Goal: Information Seeking & Learning: Learn about a topic

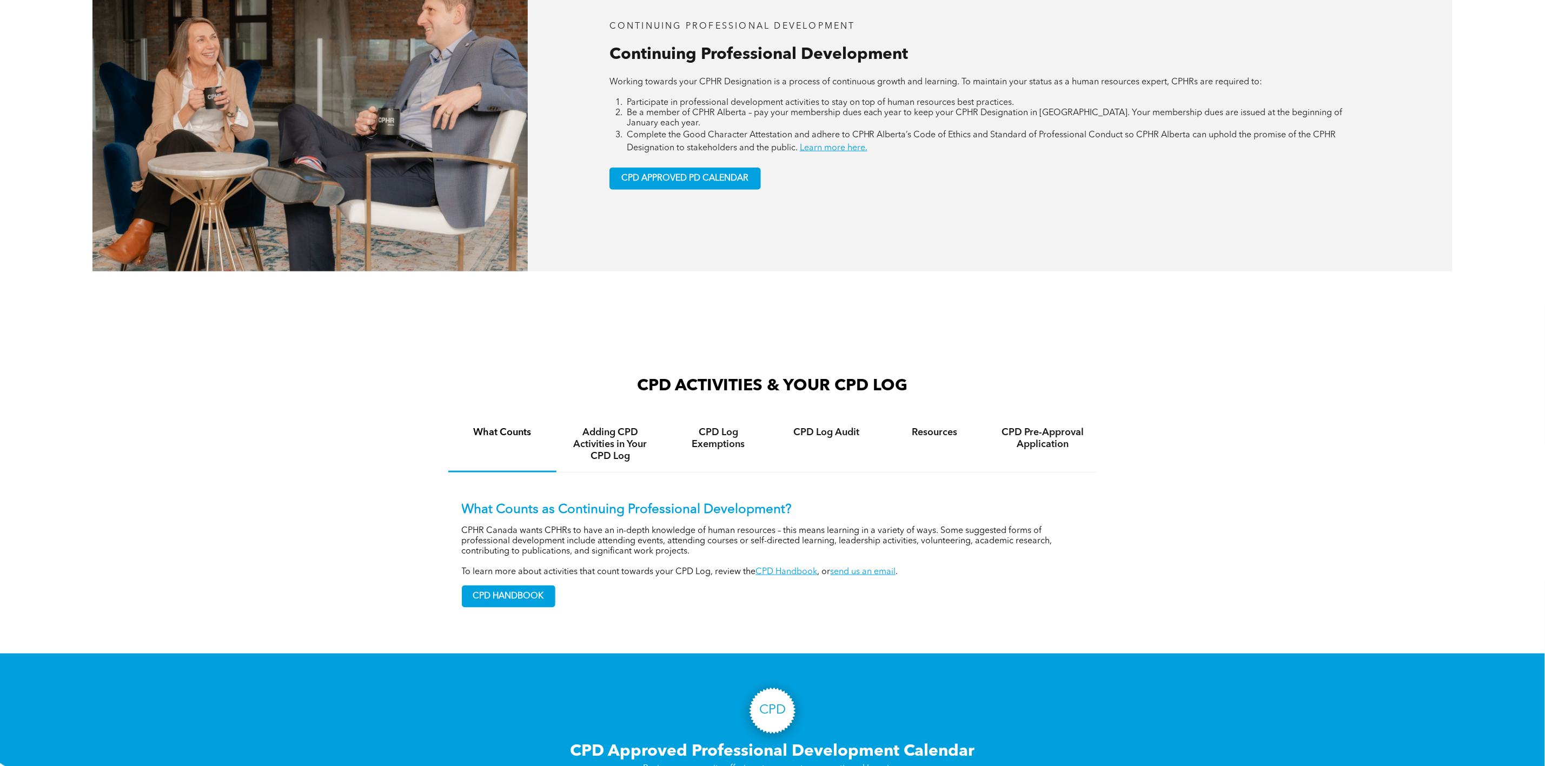
scroll to position [649, 0]
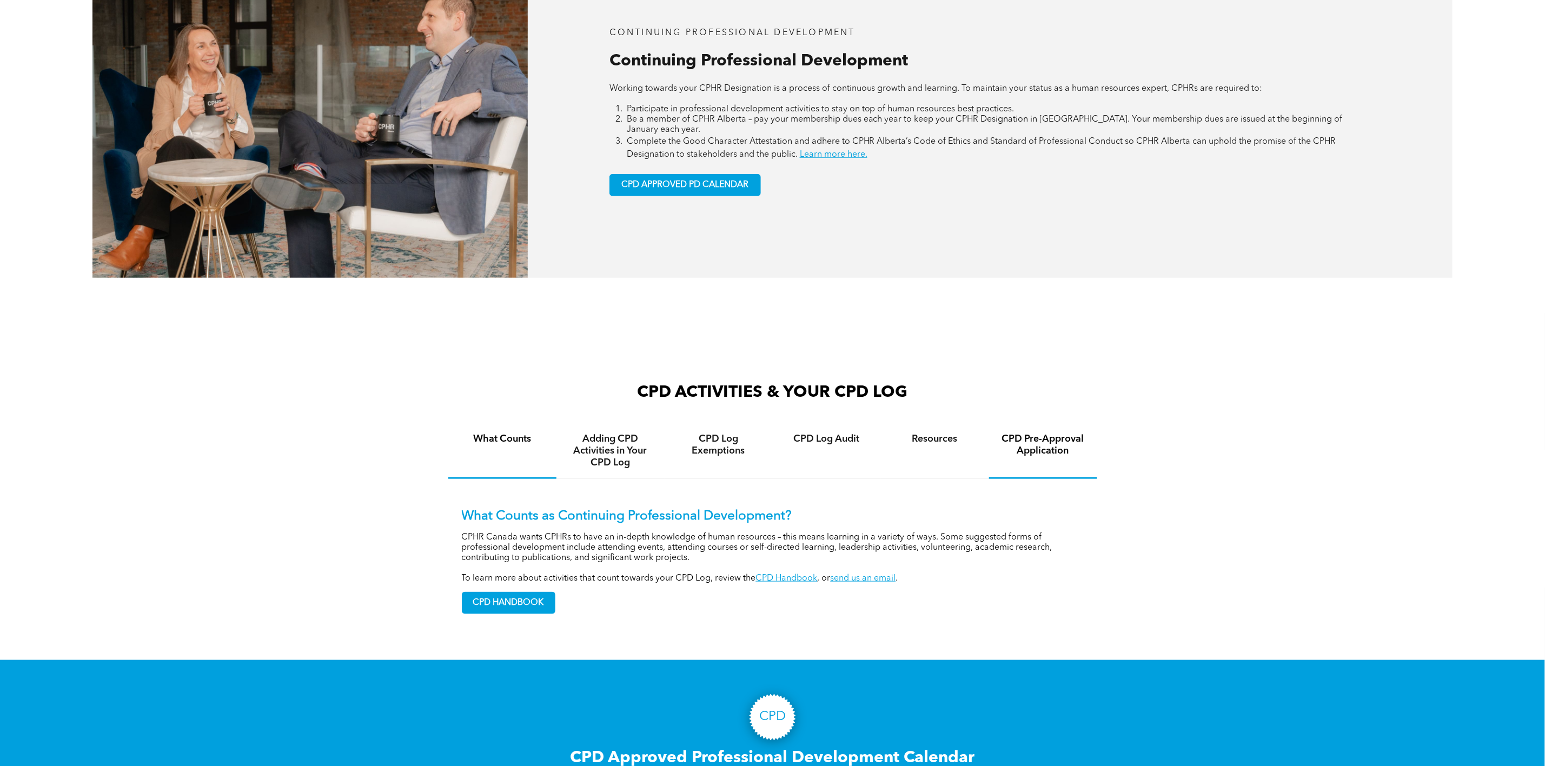
click at [1011, 433] on h4 "CPD Pre-Approval Application" at bounding box center [1043, 445] width 89 height 24
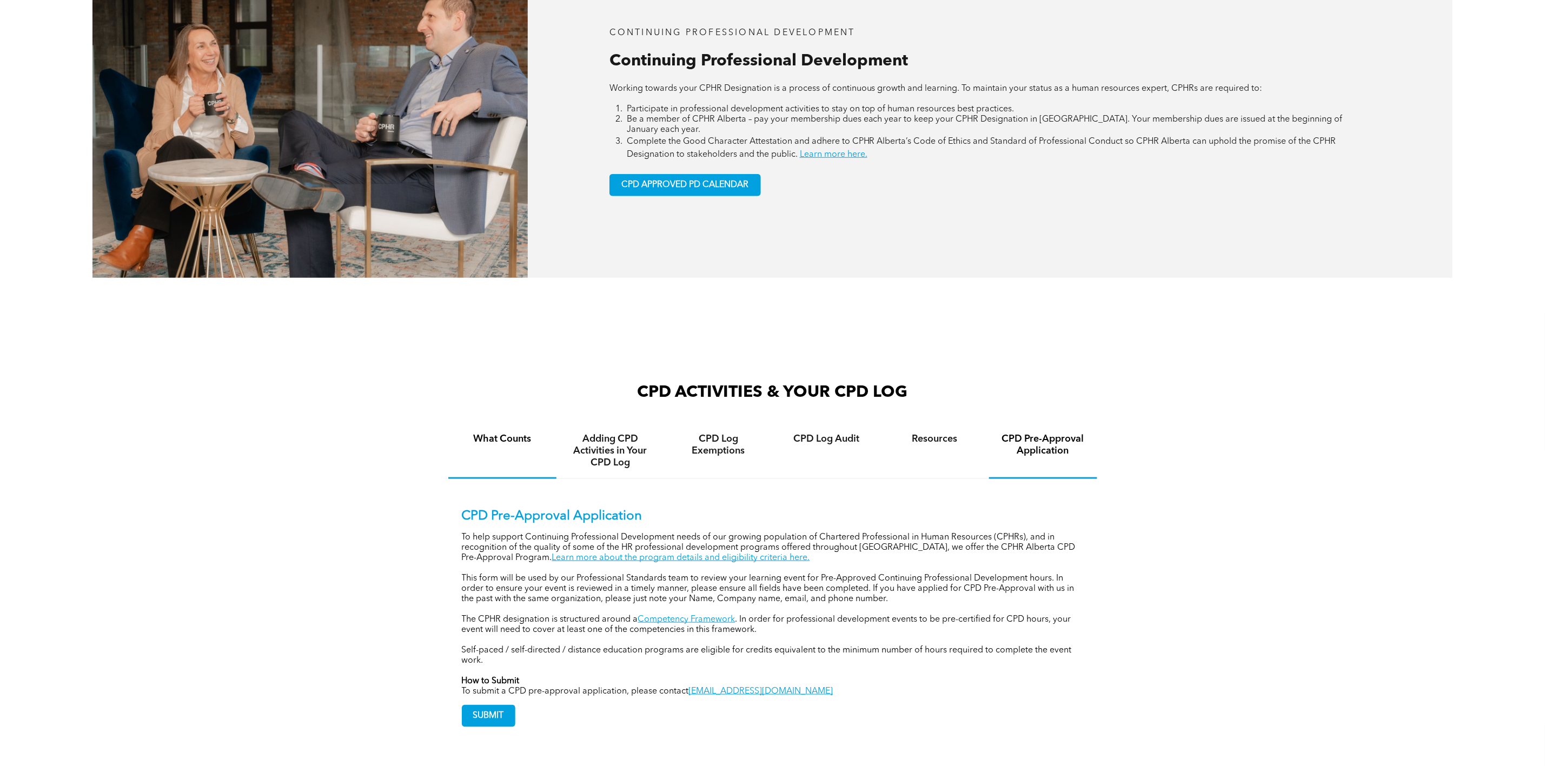
drag, startPoint x: 523, startPoint y: 445, endPoint x: 530, endPoint y: 458, distance: 15.0
click at [523, 445] on div "What Counts" at bounding box center [502, 451] width 108 height 56
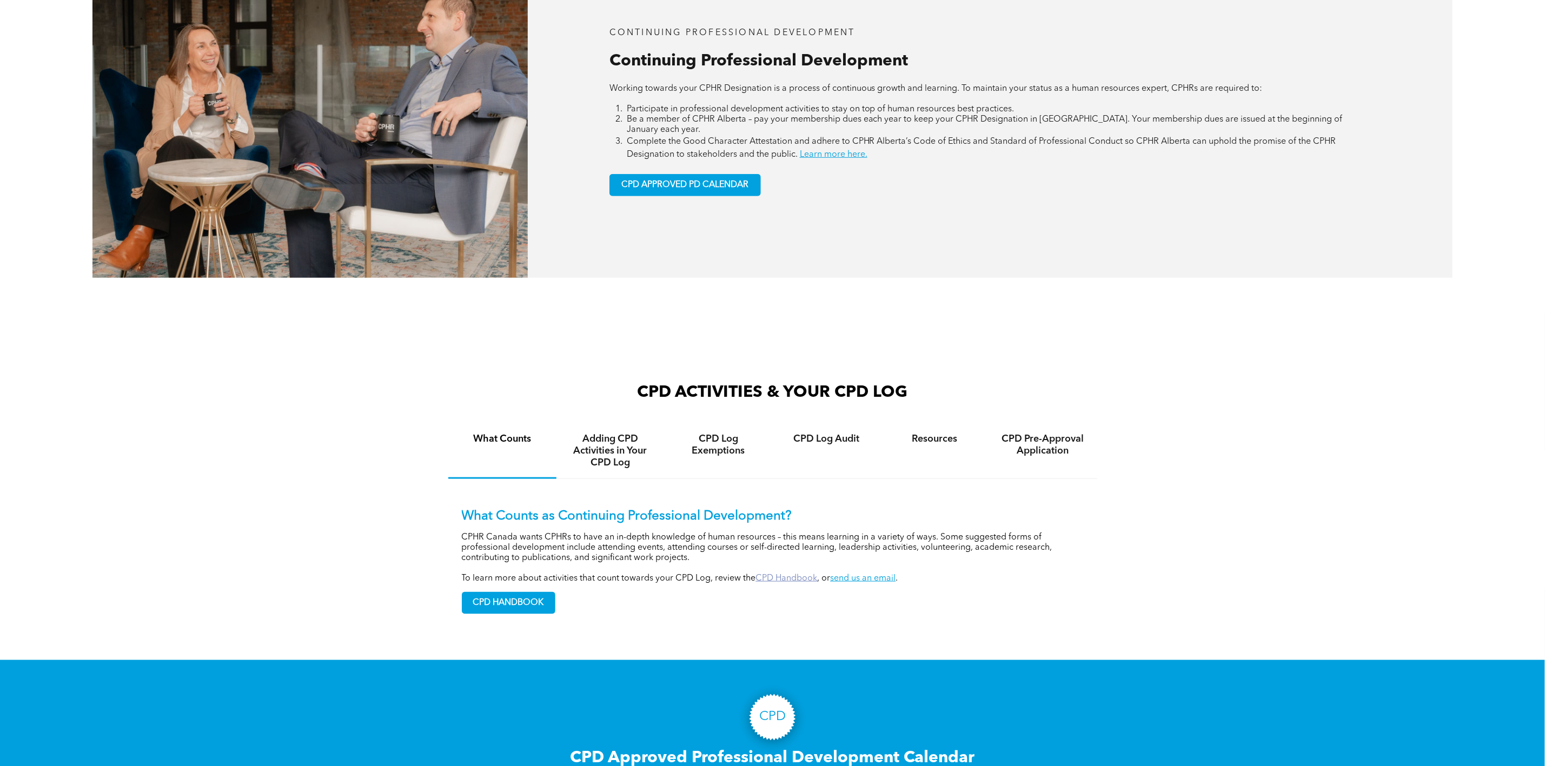
click at [775, 574] on link "CPD Handbook" at bounding box center [787, 578] width 62 height 9
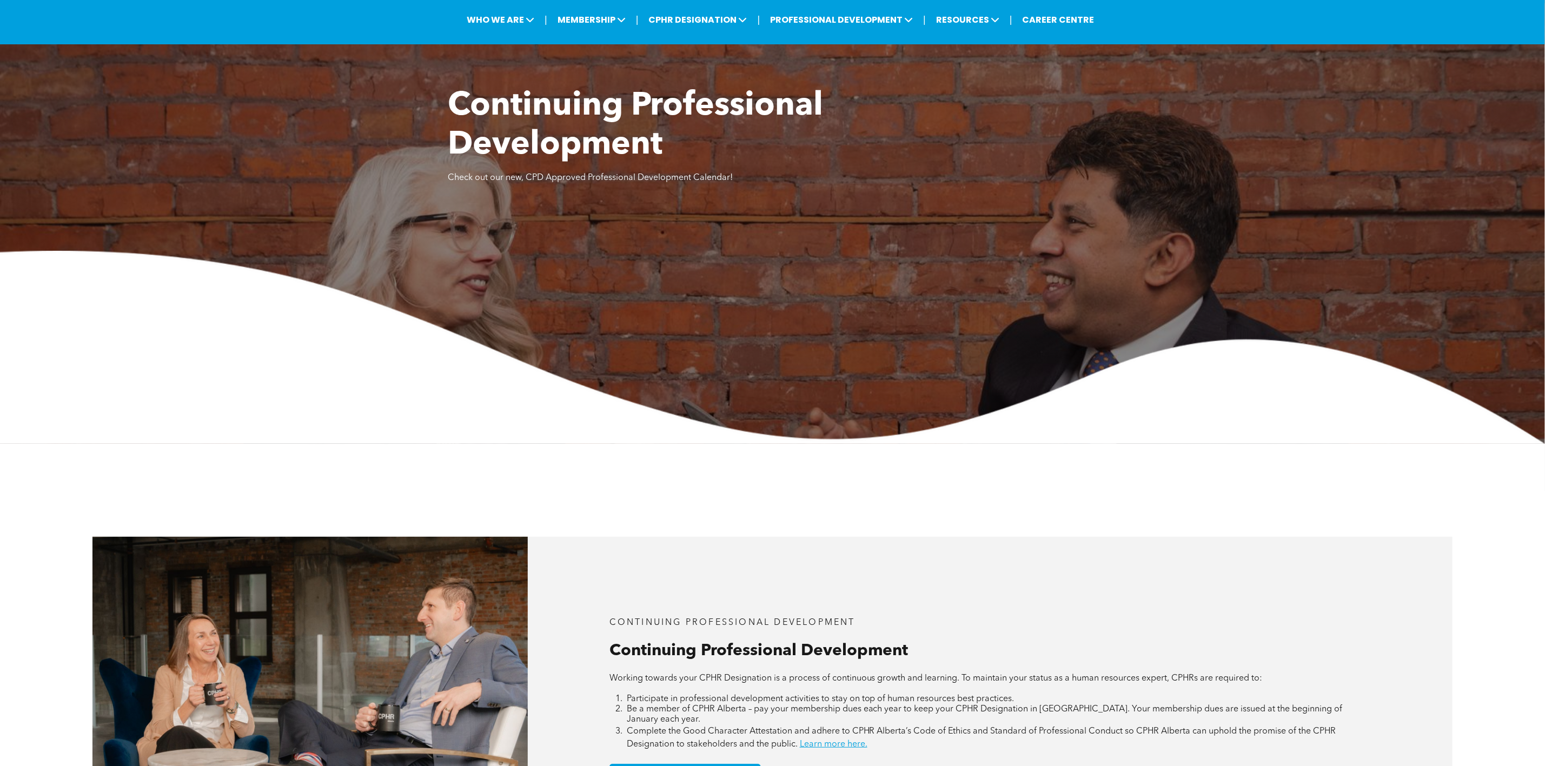
scroll to position [0, 0]
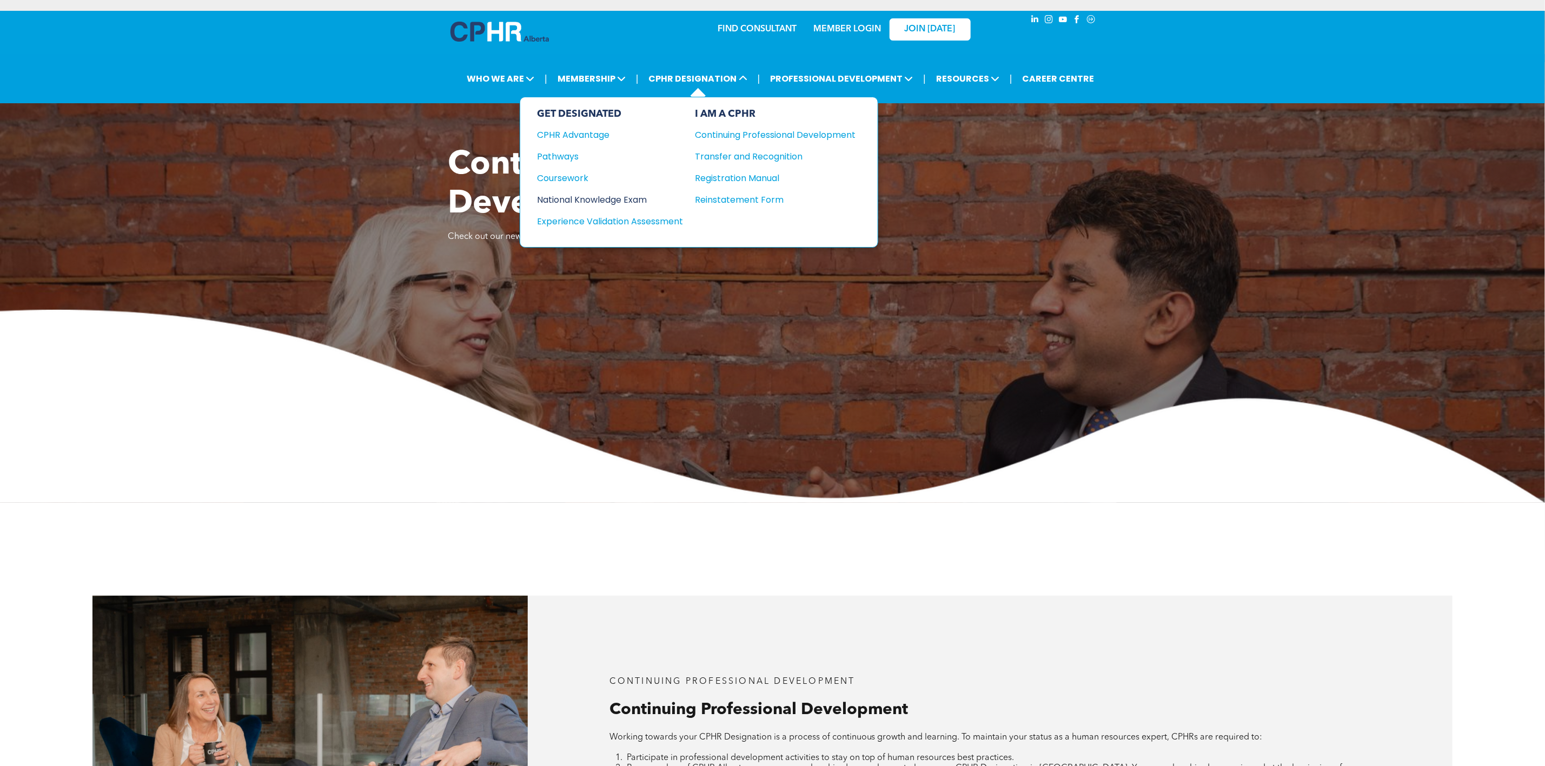
click at [589, 200] on div "National Knowledge Exam" at bounding box center [602, 200] width 131 height 14
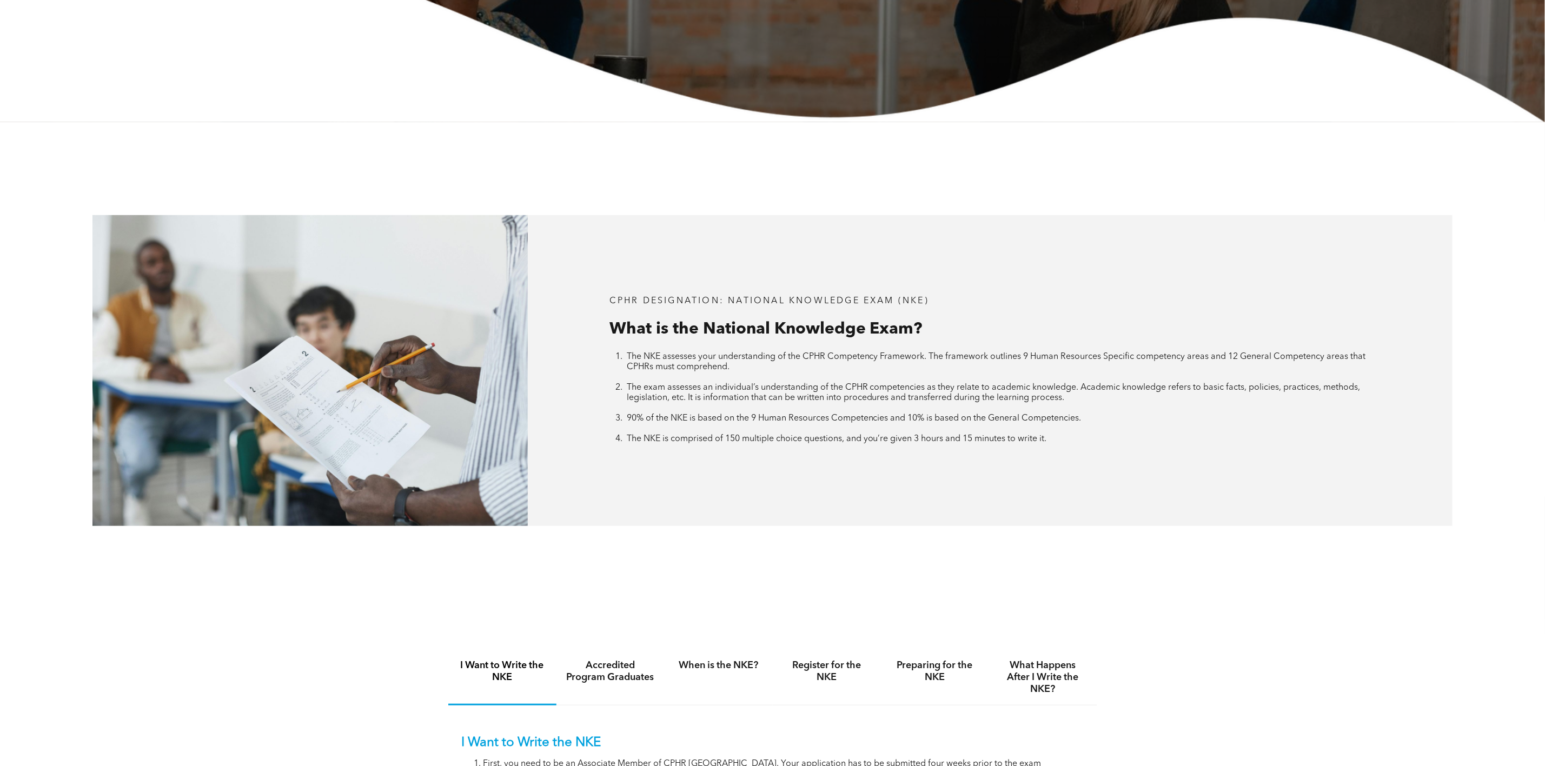
scroll to position [487, 0]
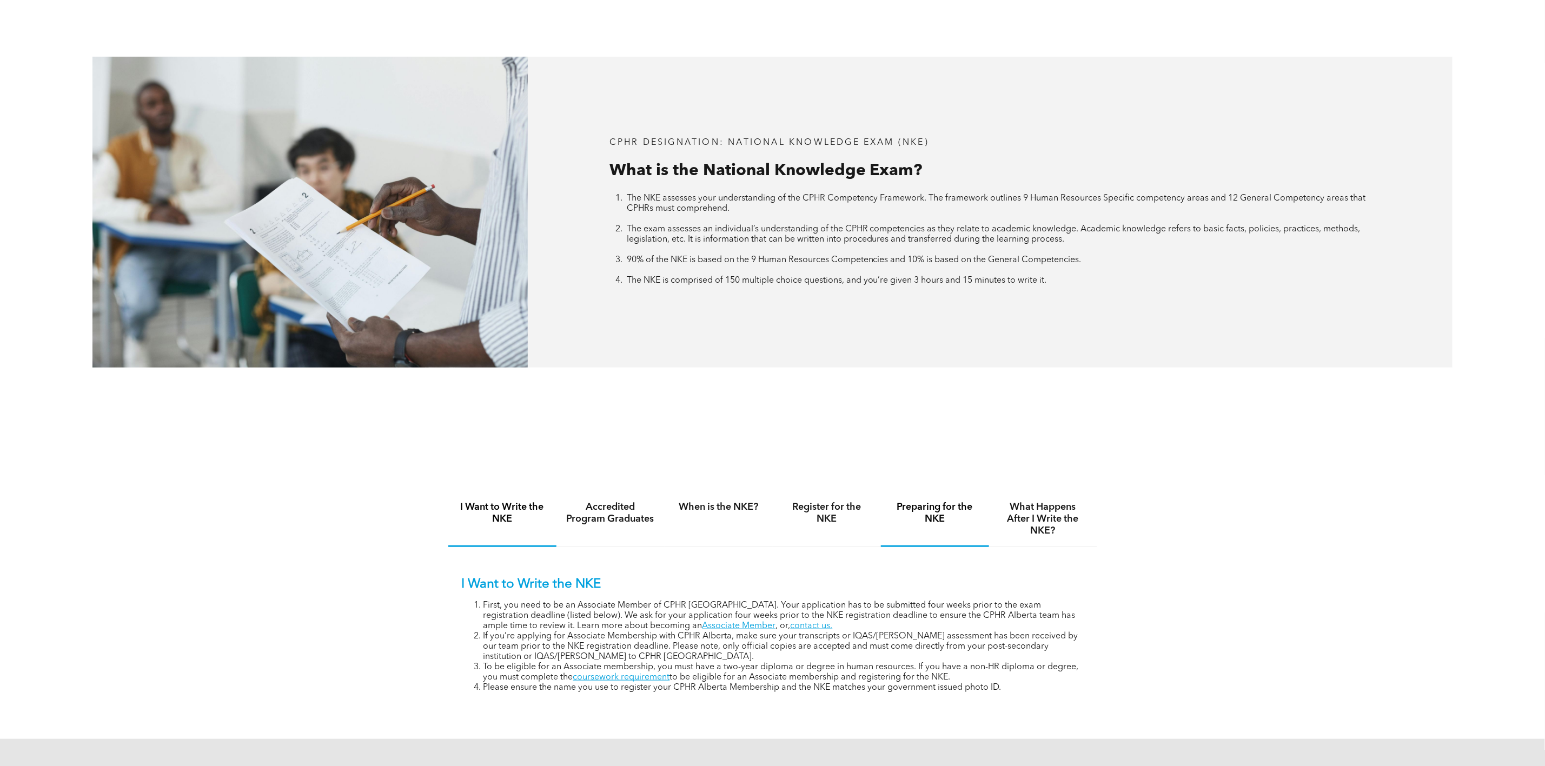
click at [956, 518] on h4 "Preparing for the NKE" at bounding box center [935, 513] width 89 height 24
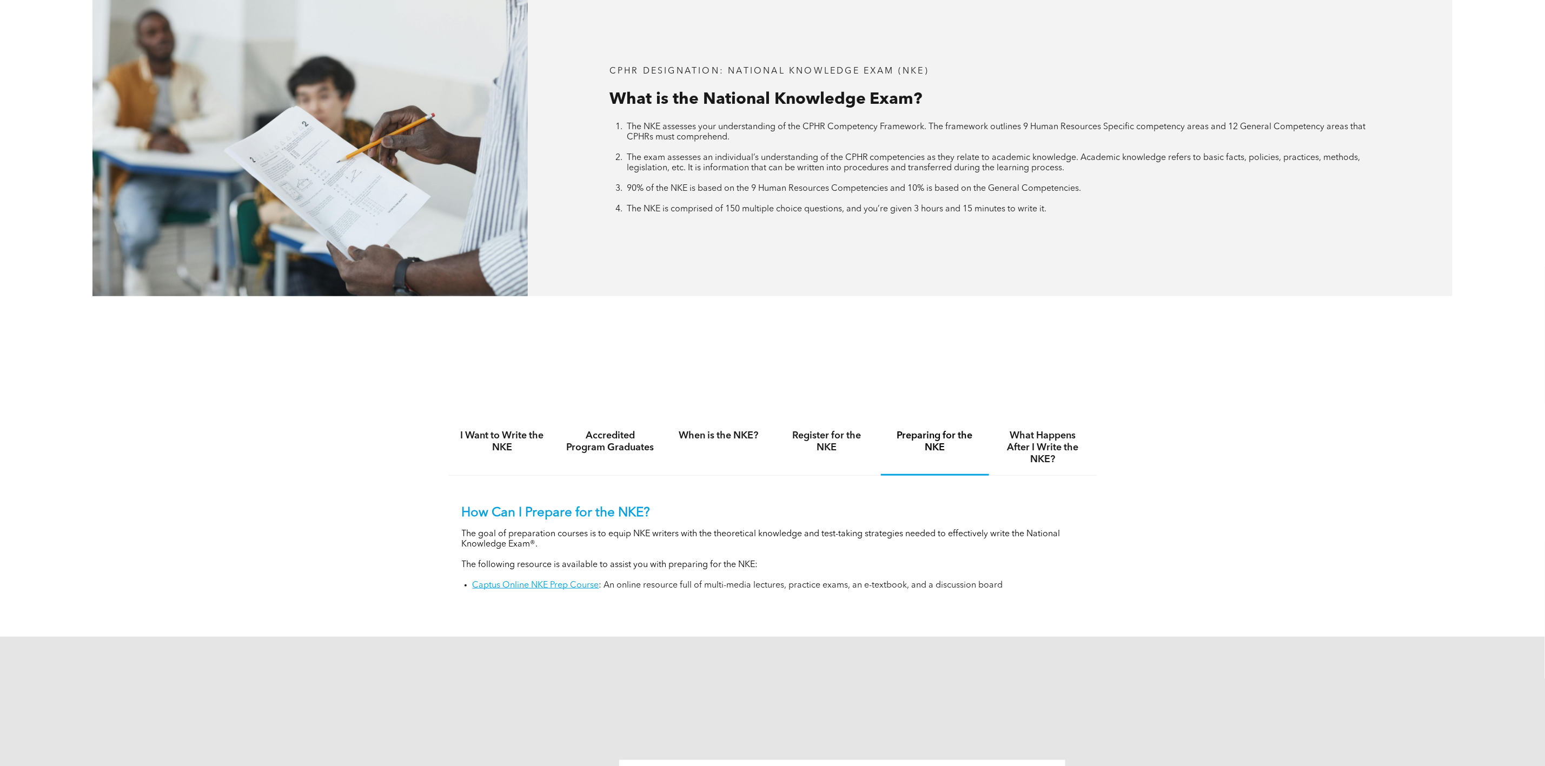
scroll to position [649, 0]
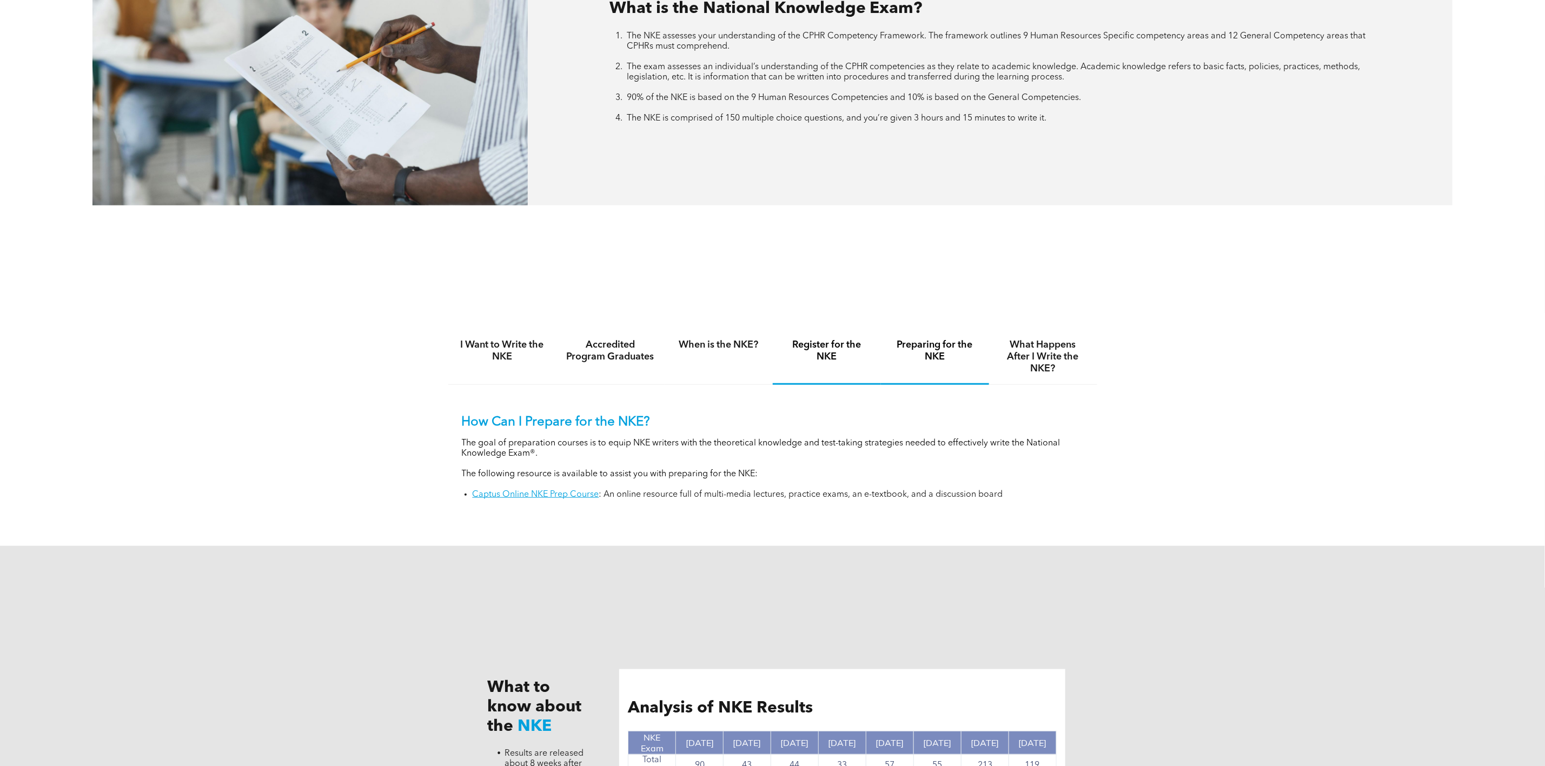
click at [807, 352] on h4 "Register for the NKE" at bounding box center [826, 351] width 89 height 24
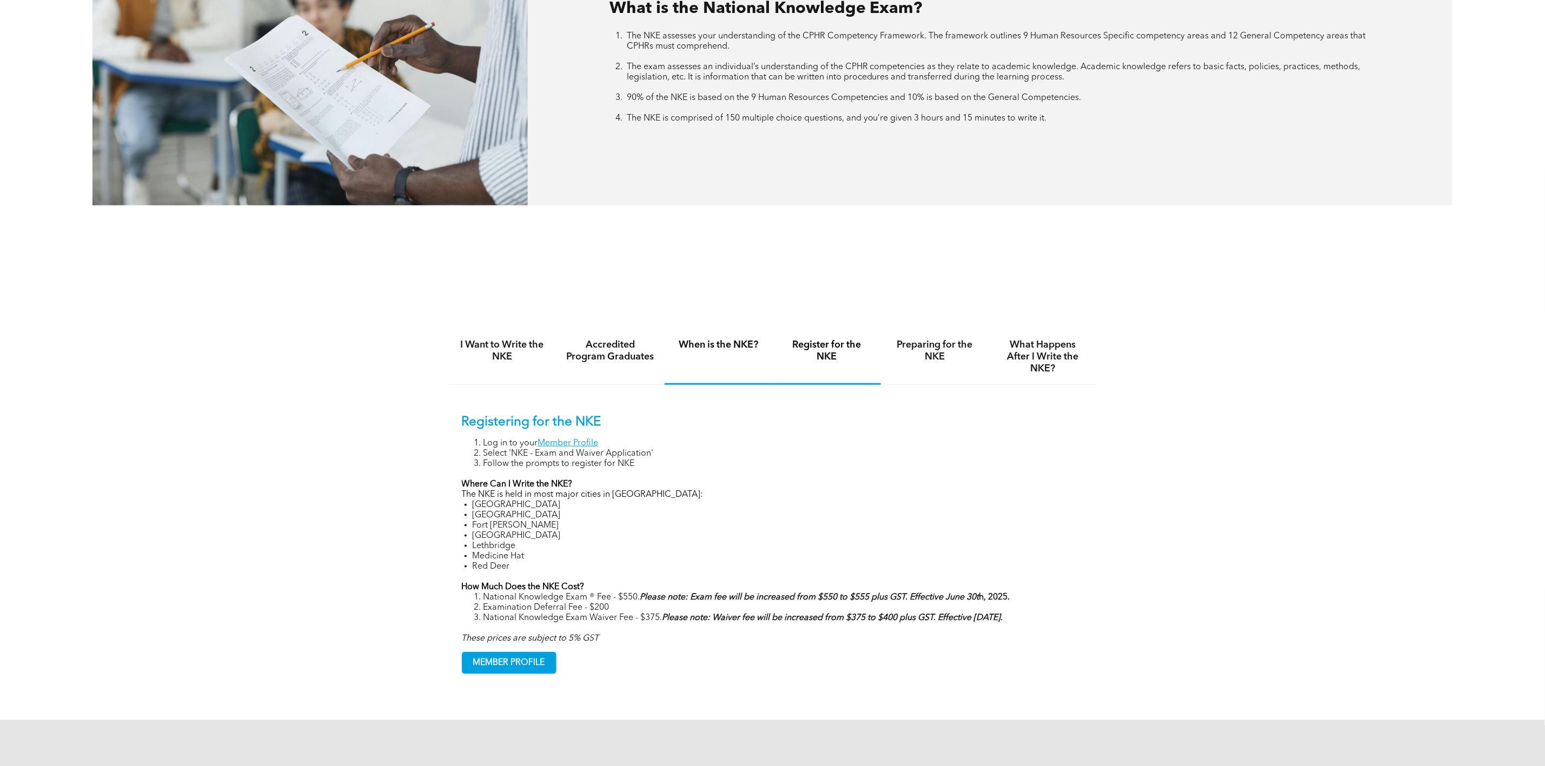
click at [722, 358] on div "When is the NKE?" at bounding box center [719, 357] width 108 height 56
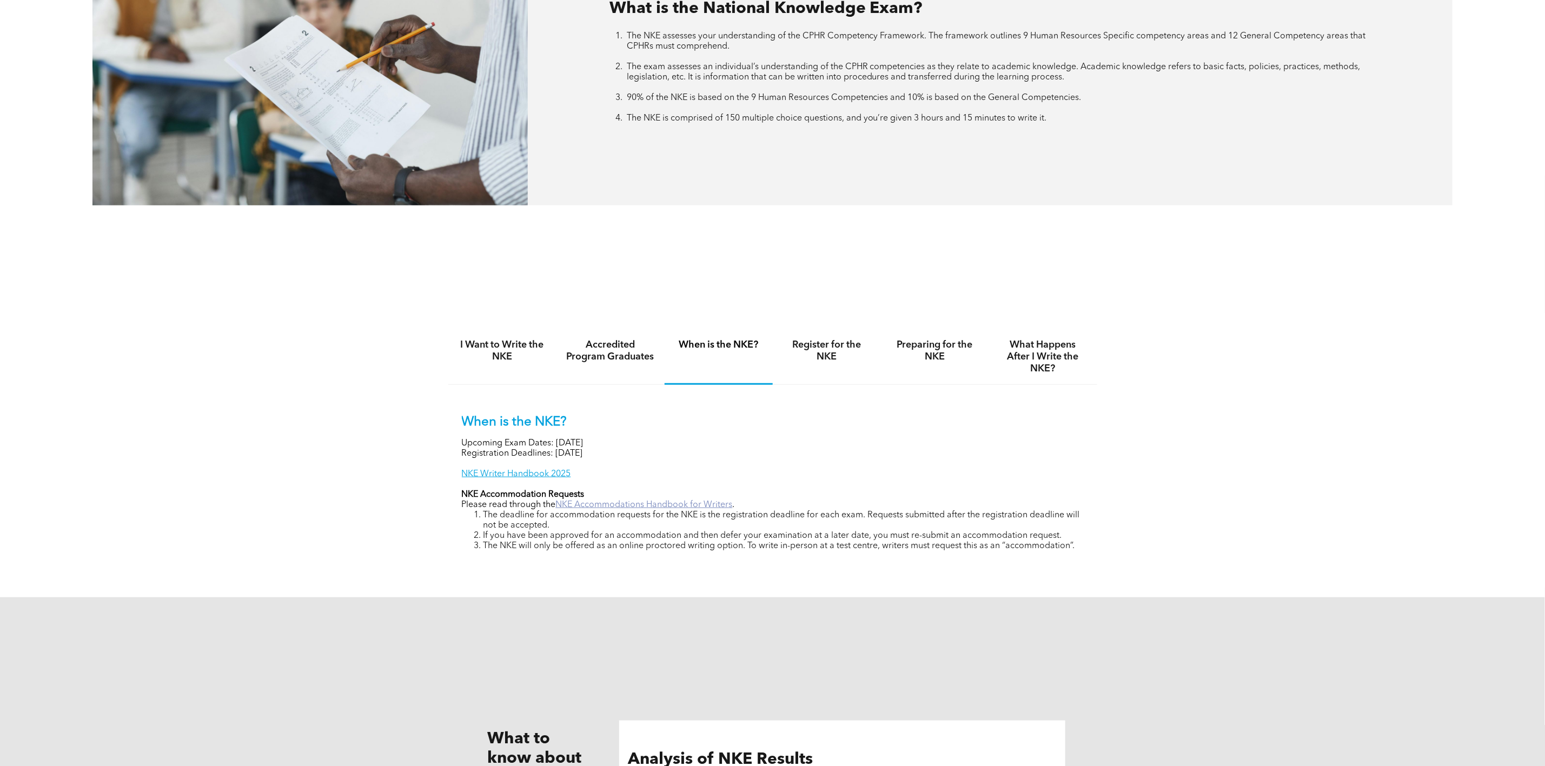
click at [592, 502] on link "NKE Accommodations Handbook for Writers" at bounding box center [644, 505] width 177 height 9
